Goal: Task Accomplishment & Management: Manage account settings

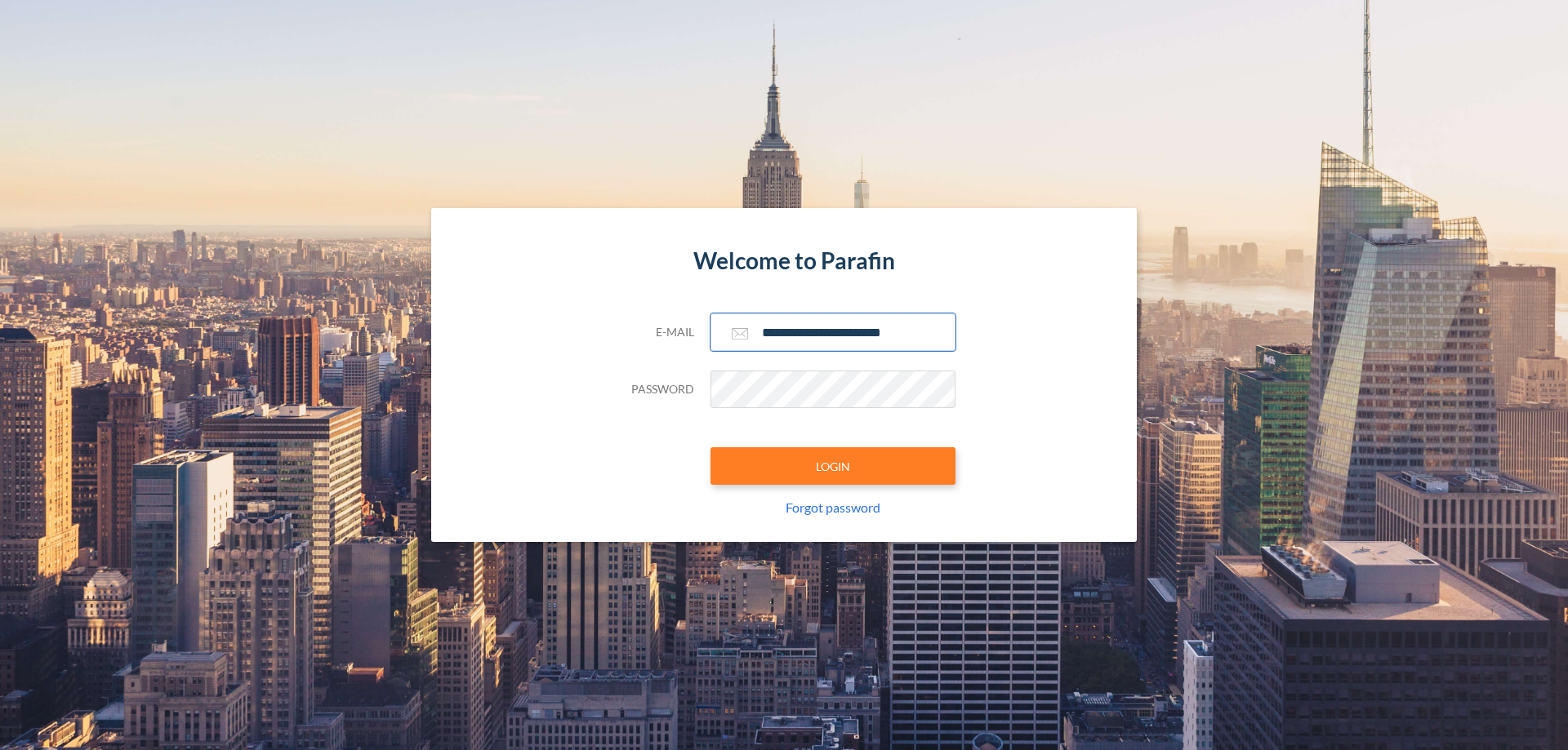
type input "**********"
click at [832, 466] on button "LOGIN" at bounding box center [832, 466] width 245 height 37
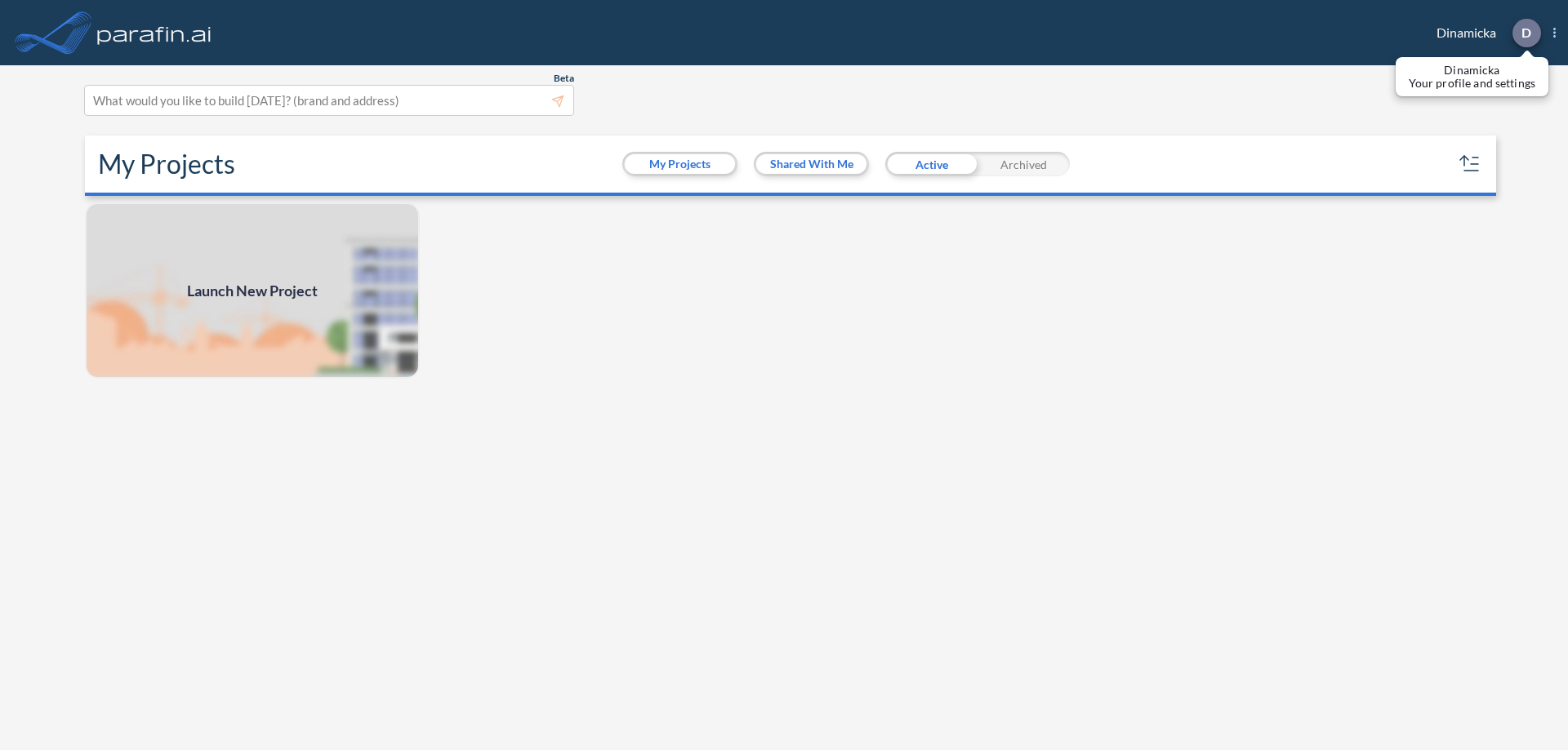
click at [1525, 32] on p "D" at bounding box center [1526, 32] width 10 height 15
